Goal: Transaction & Acquisition: Purchase product/service

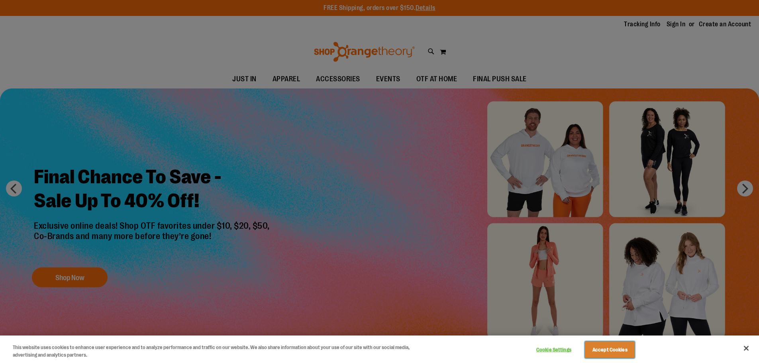
click at [610, 351] on button "Accept Cookies" at bounding box center [610, 350] width 50 height 17
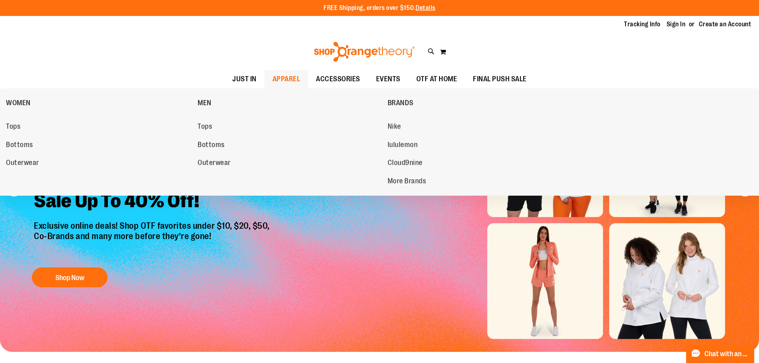
click at [288, 83] on span "APPAREL" at bounding box center [287, 79] width 28 height 18
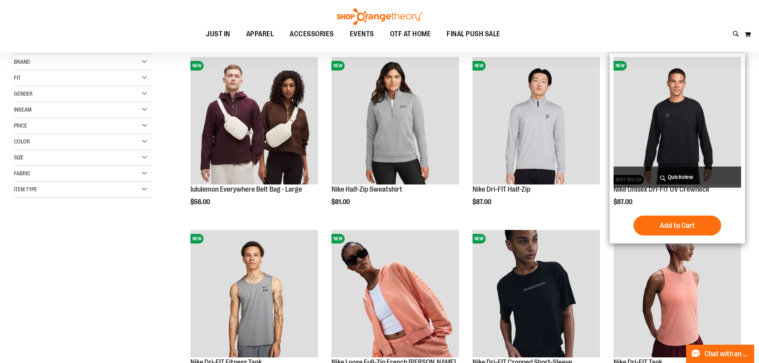
scroll to position [119, 0]
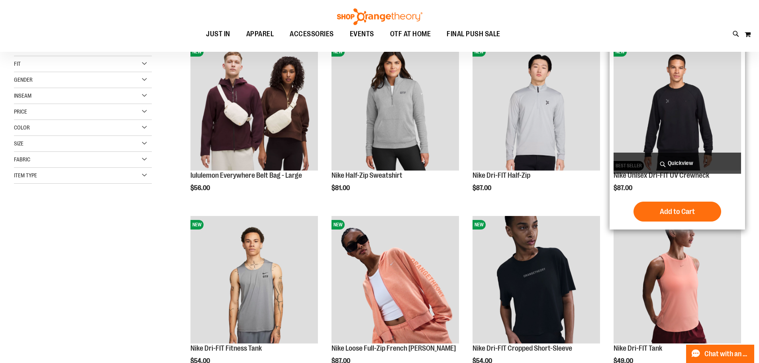
click at [673, 122] on img "product" at bounding box center [678, 107] width 128 height 128
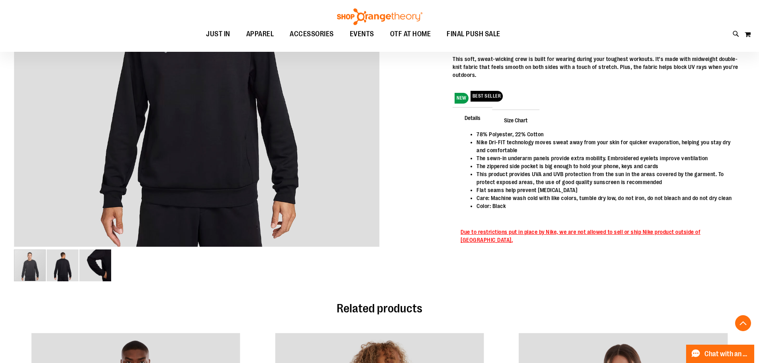
scroll to position [159, 0]
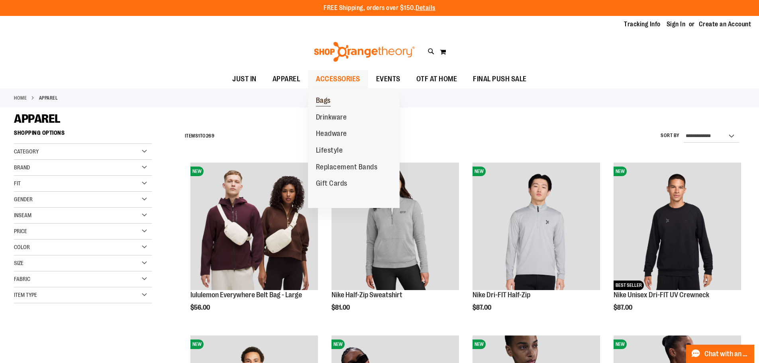
click at [330, 98] on span "Bags" at bounding box center [323, 101] width 15 height 10
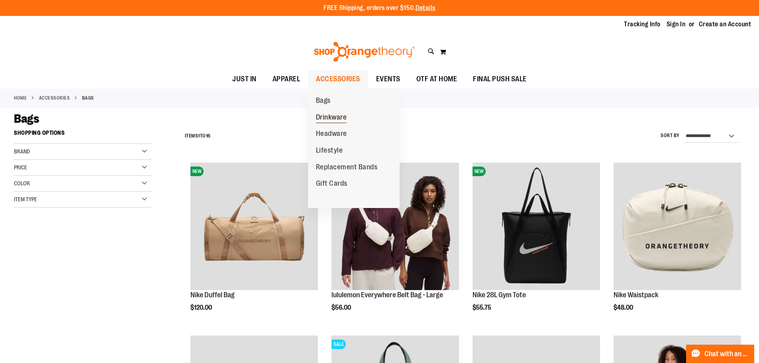
click at [330, 118] on span "Drinkware" at bounding box center [331, 118] width 31 height 10
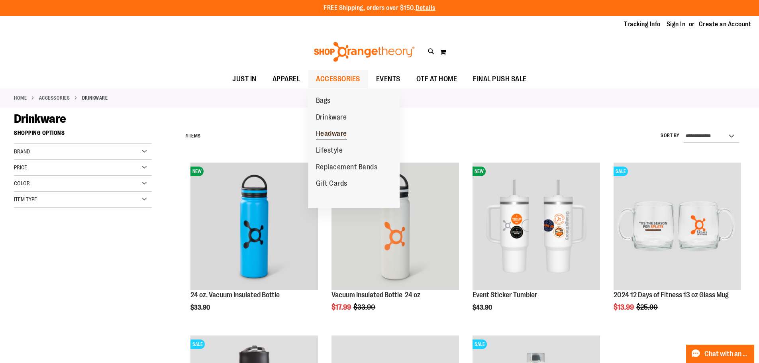
click at [342, 137] on span "Headware" at bounding box center [331, 135] width 31 height 10
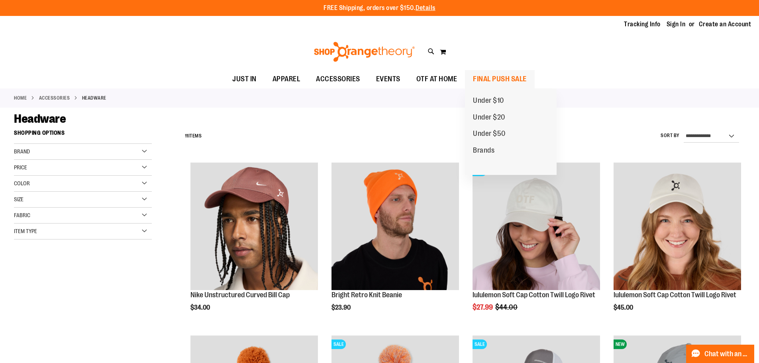
click at [497, 76] on span "FINAL PUSH SALE" at bounding box center [500, 79] width 54 height 18
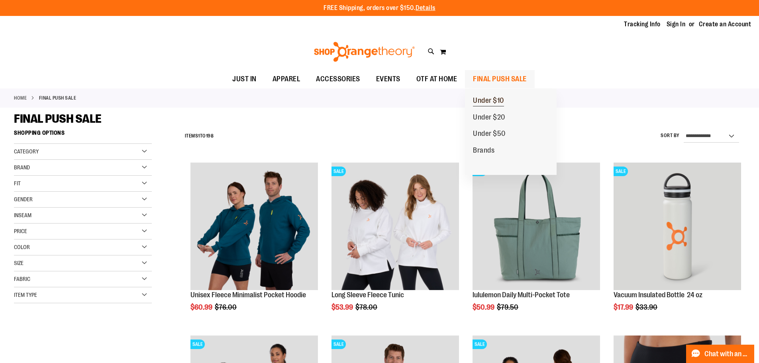
click at [491, 95] on link "Under $10" at bounding box center [488, 100] width 47 height 17
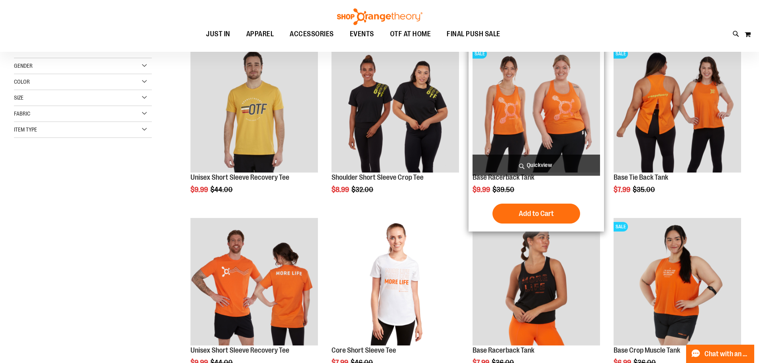
scroll to position [119, 0]
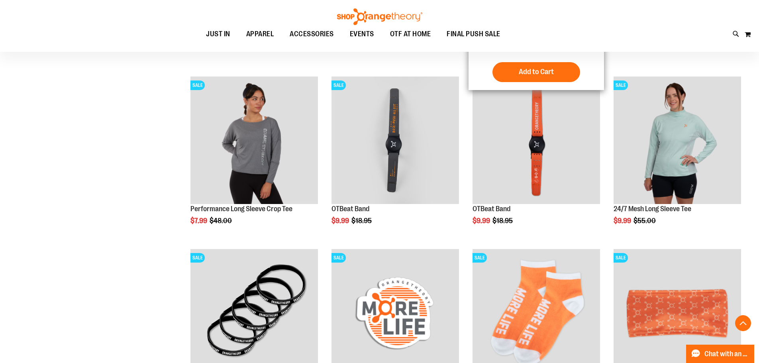
scroll to position [318, 0]
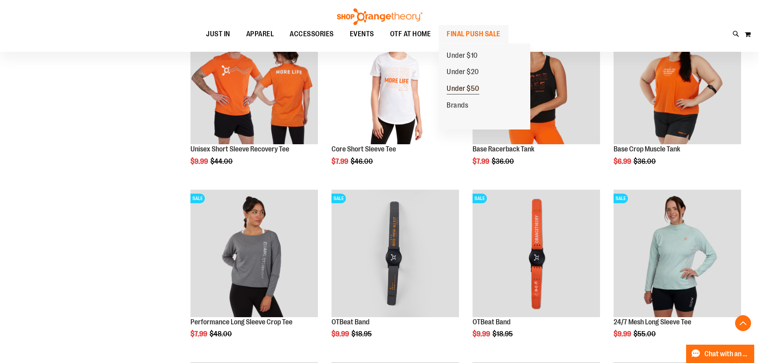
click at [472, 87] on span "Under $50" at bounding box center [463, 90] width 33 height 10
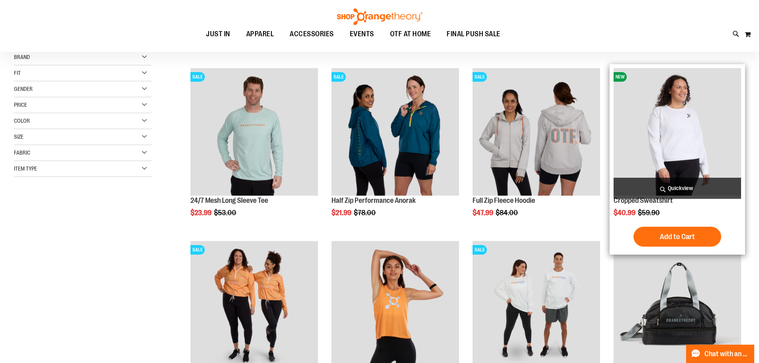
scroll to position [119, 0]
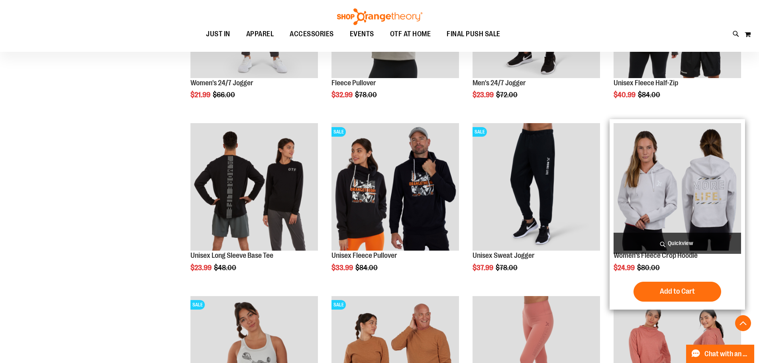
scroll to position [597, 0]
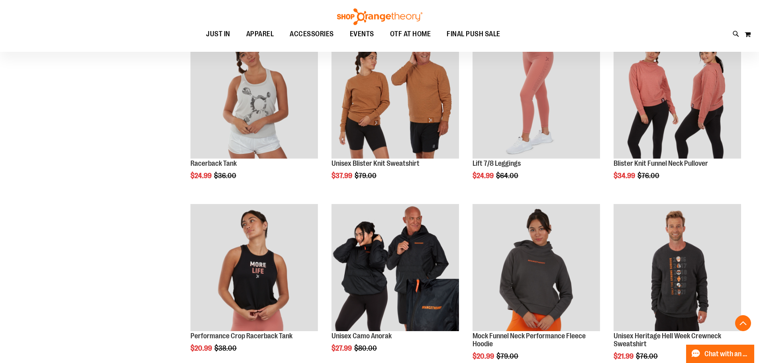
scroll to position [850, 0]
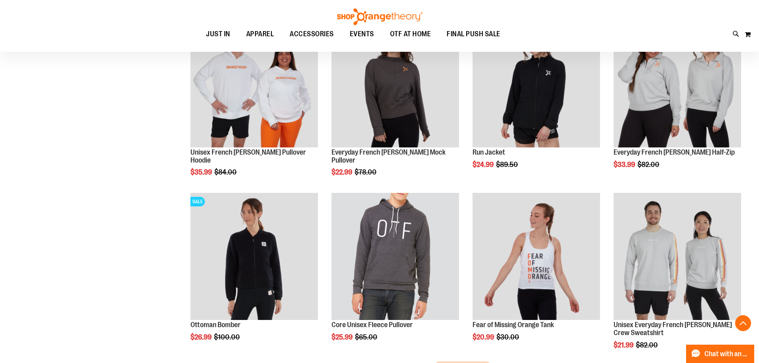
scroll to position [1368, 0]
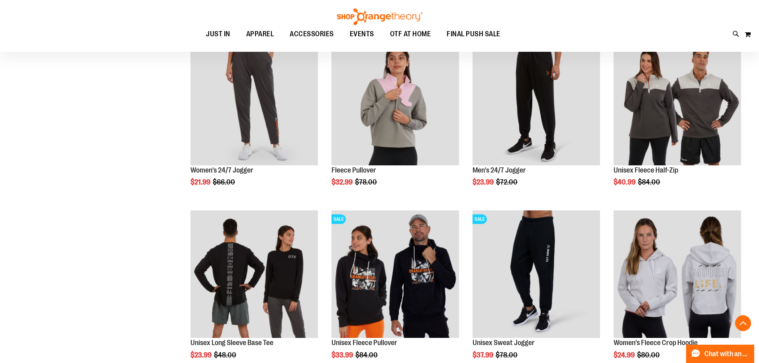
scroll to position [332, 0]
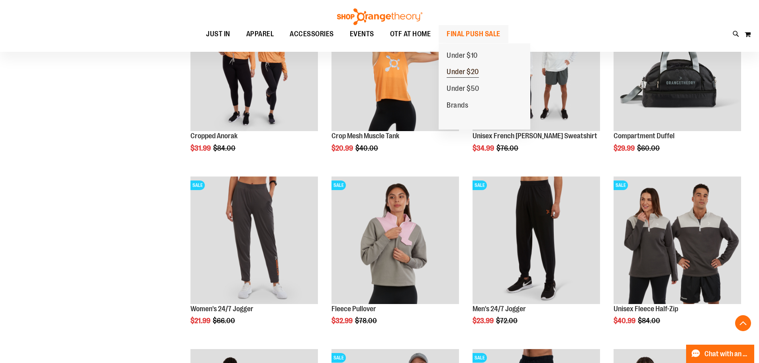
click at [467, 68] on span "Under $20" at bounding box center [463, 73] width 32 height 10
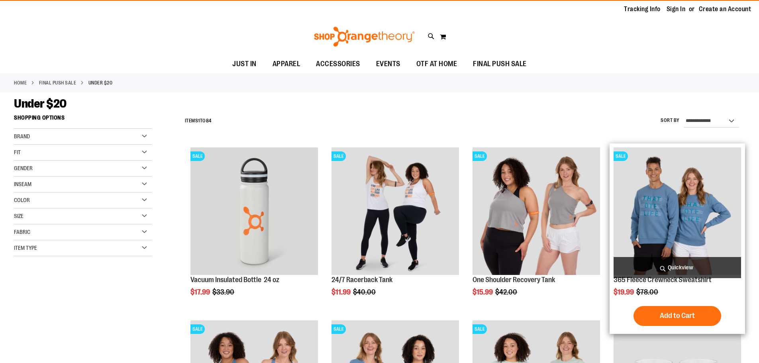
scroll to position [39, 0]
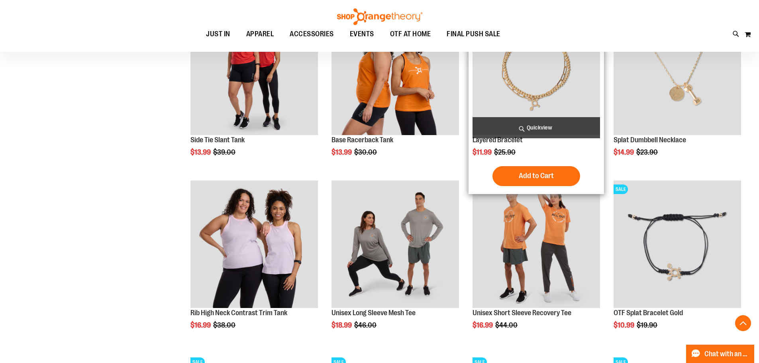
scroll to position [597, 0]
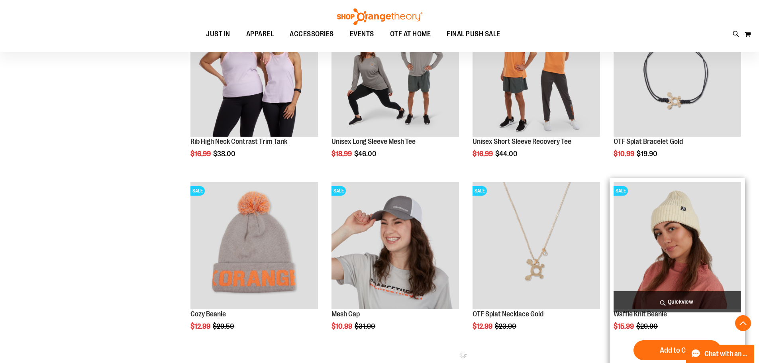
scroll to position [757, 0]
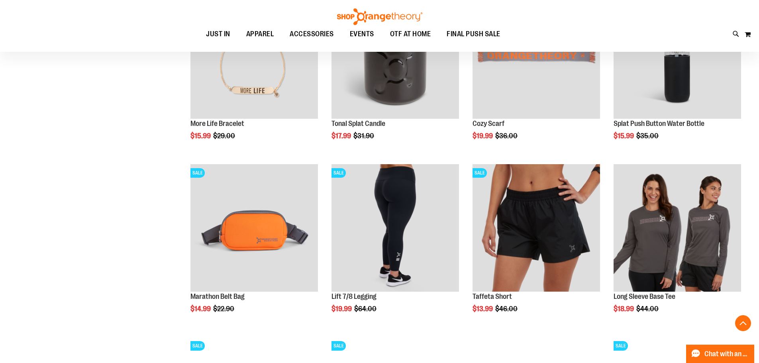
scroll to position [1126, 0]
